Goal: Transaction & Acquisition: Purchase product/service

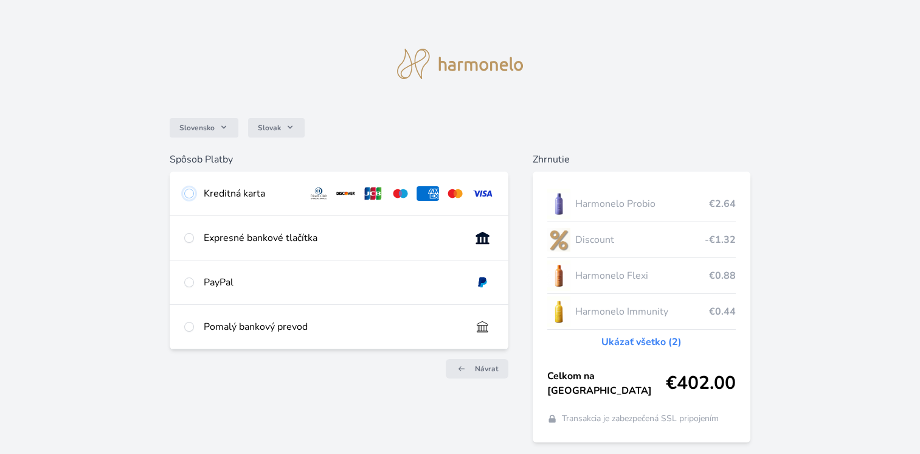
click at [187, 193] on input "radio" at bounding box center [189, 194] width 10 height 10
radio input "true"
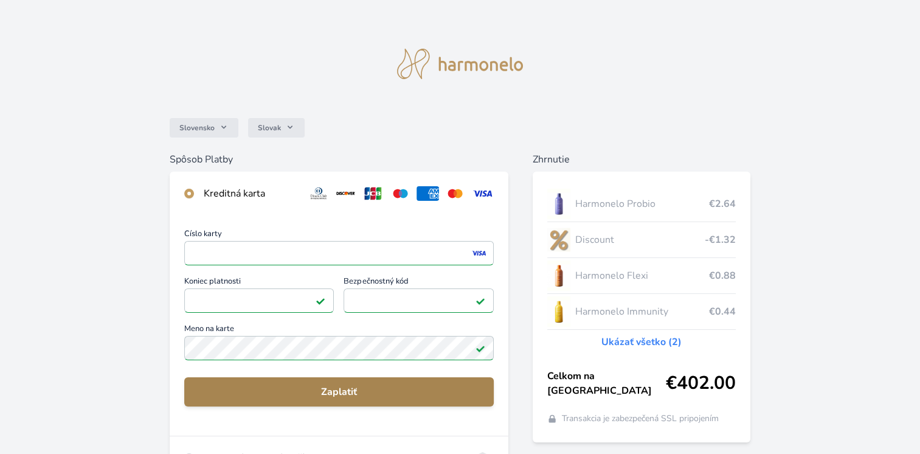
click at [316, 386] on span "Zaplatiť" at bounding box center [339, 391] width 290 height 15
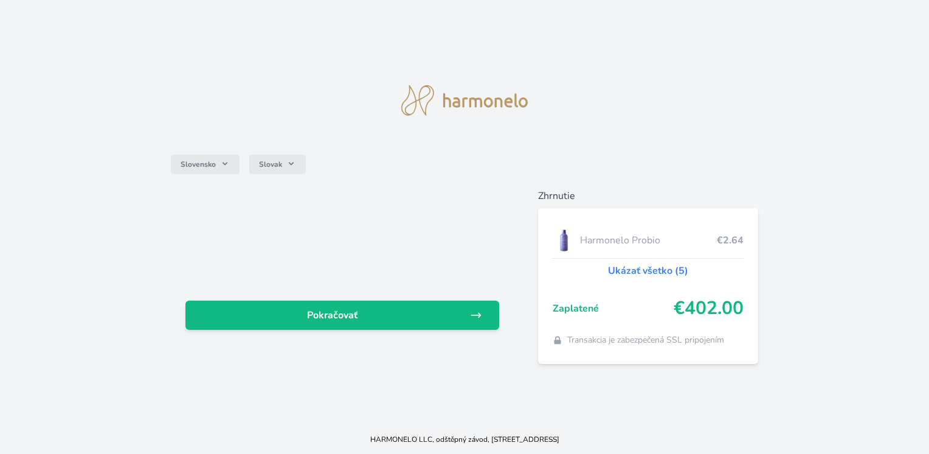
click at [420, 330] on div "Pokračovať" at bounding box center [342, 276] width 342 height 175
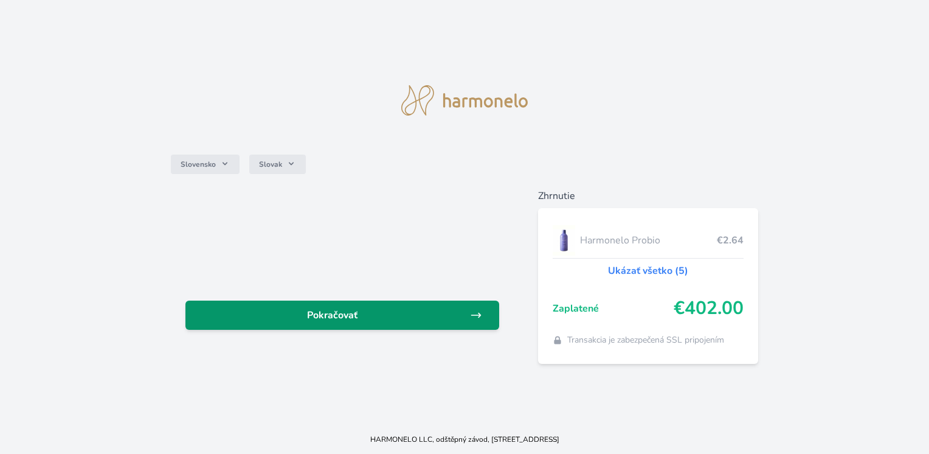
click at [421, 313] on span "Pokračovať" at bounding box center [332, 315] width 274 height 15
